Goal: Communication & Community: Answer question/provide support

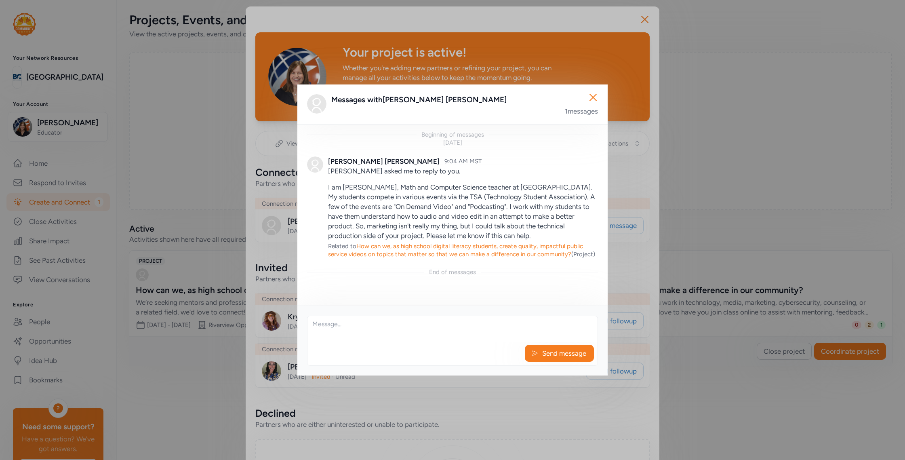
click at [417, 343] on div "Send message" at bounding box center [452, 341] width 291 height 50
click at [342, 334] on textarea at bounding box center [452, 329] width 290 height 26
type textarea "Hi [PERSON_NAME], Thank you for reaching out! When I get closer to this project…"
click at [540, 357] on button "Send message" at bounding box center [559, 353] width 69 height 17
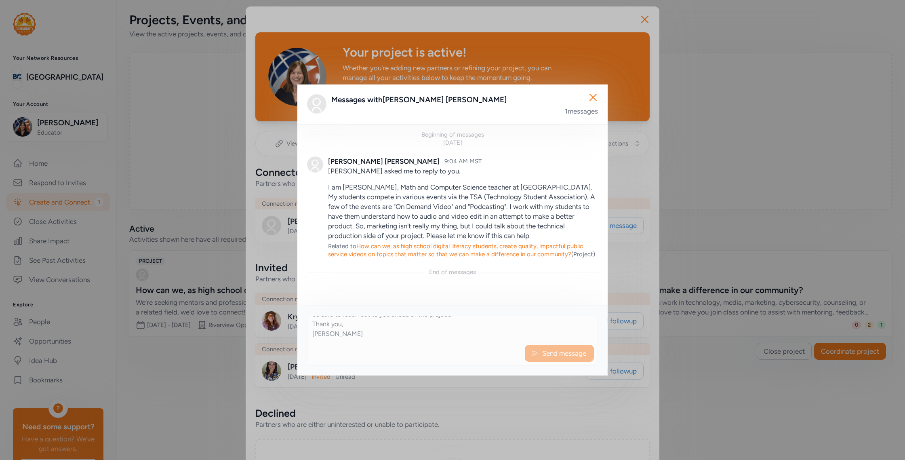
click at [555, 356] on div "Hi [PERSON_NAME], Thank you for reaching out! When I get closer to this project…" at bounding box center [452, 341] width 291 height 50
click at [595, 96] on icon "button" at bounding box center [593, 97] width 6 height 6
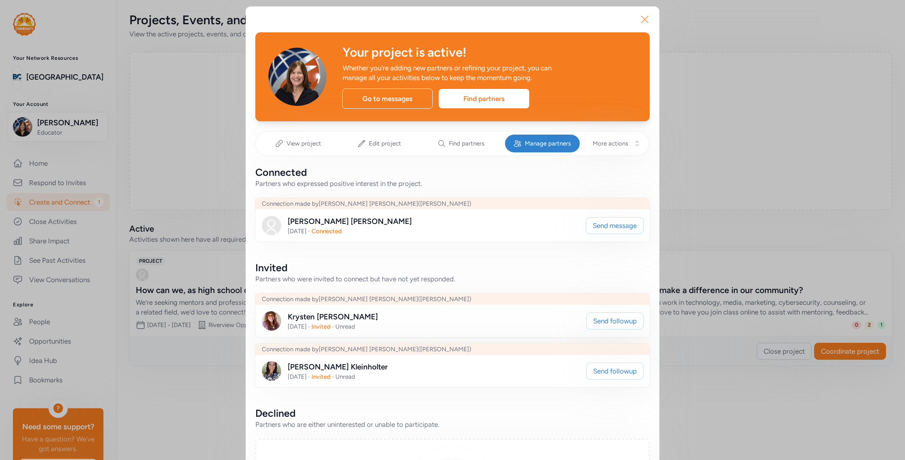
click at [648, 18] on icon "button" at bounding box center [644, 19] width 13 height 13
